Goal: Navigation & Orientation: Find specific page/section

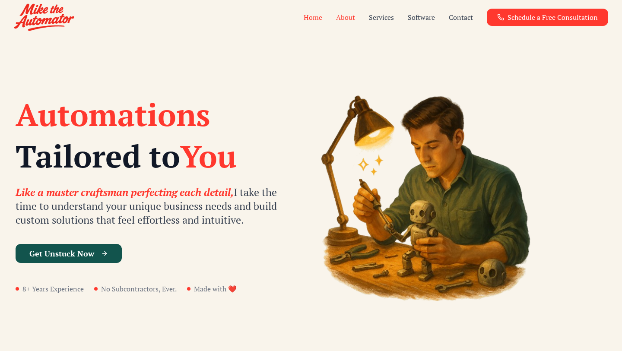
click at [350, 19] on link "About" at bounding box center [345, 17] width 19 height 10
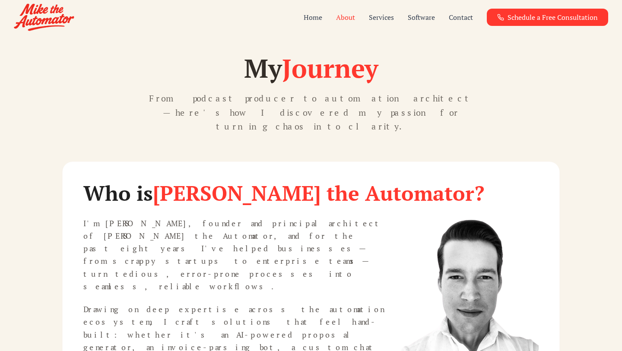
click at [47, 17] on img at bounding box center [44, 17] width 60 height 28
